Goal: Task Accomplishment & Management: Manage account settings

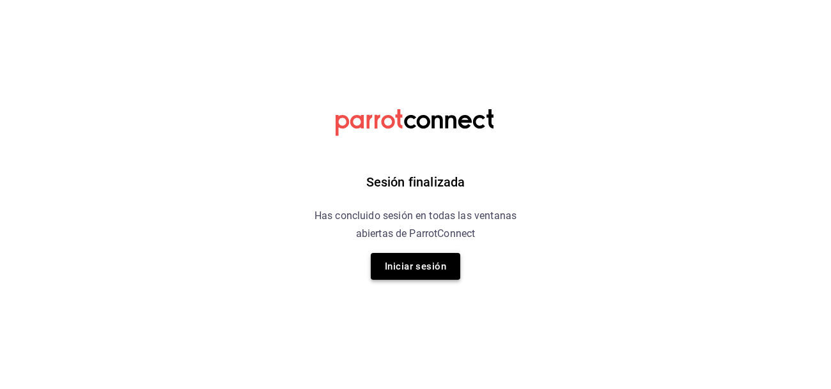
click at [411, 275] on button "Iniciar sesión" at bounding box center [416, 266] width 90 height 27
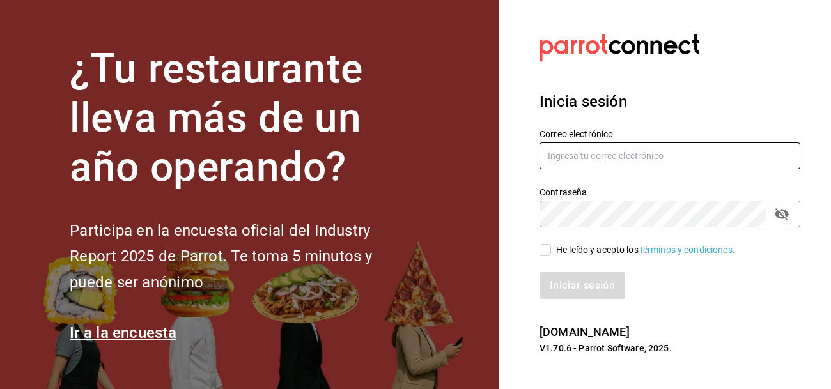
type input "[PERSON_NAME][EMAIL_ADDRESS][DOMAIN_NAME]"
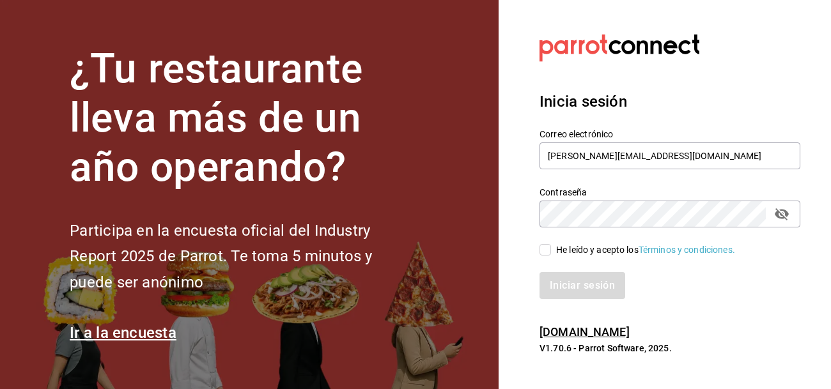
click at [550, 253] on input "He leído y acepto los Términos y condiciones." at bounding box center [546, 250] width 12 height 12
checkbox input "true"
click at [591, 283] on button "Iniciar sesión" at bounding box center [583, 285] width 87 height 27
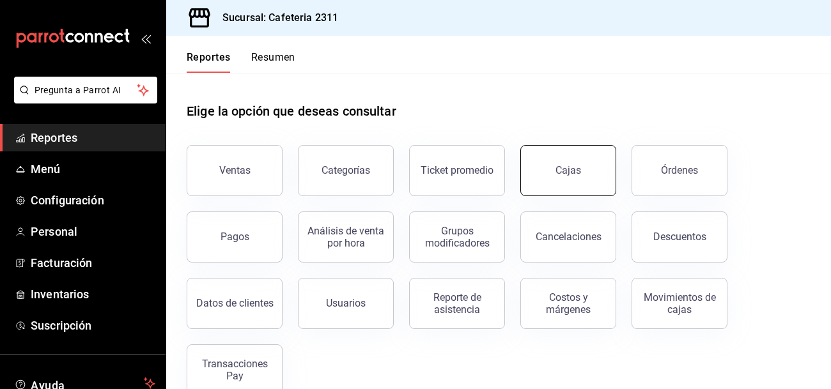
click at [578, 185] on link "Cajas" at bounding box center [569, 170] width 96 height 51
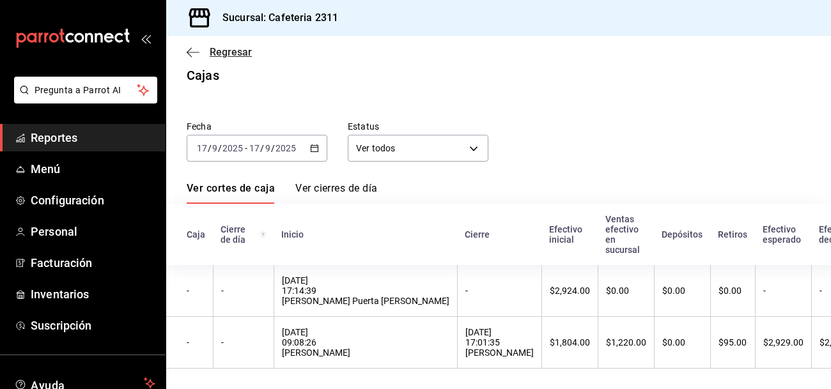
click at [192, 51] on icon "button" at bounding box center [193, 53] width 13 height 12
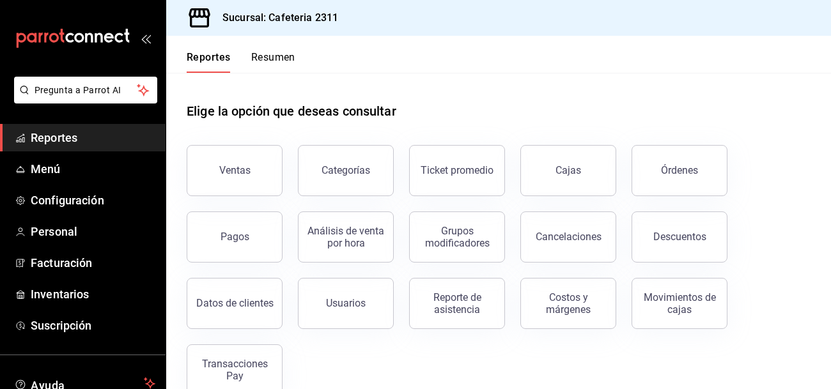
click at [192, 51] on button "Reportes" at bounding box center [209, 62] width 44 height 22
